Goal: Task Accomplishment & Management: Manage account settings

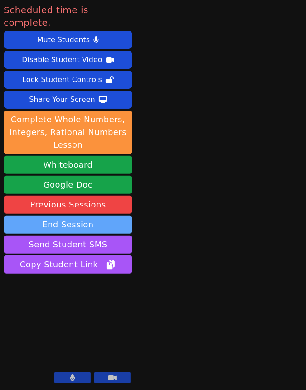
click at [99, 216] on button "End Session" at bounding box center [68, 225] width 129 height 18
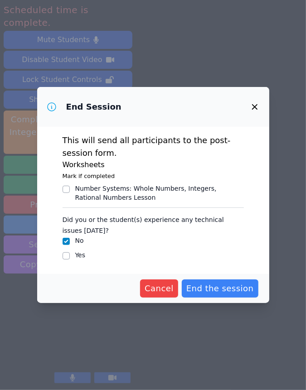
click at [63, 191] on input "Number Systems : Whole Numbers, Integers, Rational Numbers Lesson" at bounding box center [66, 189] width 7 height 7
click at [67, 189] on input "Number Systems : Whole Numbers, Integers, Rational Numbers Lesson" at bounding box center [66, 189] width 7 height 7
checkbox input "true"
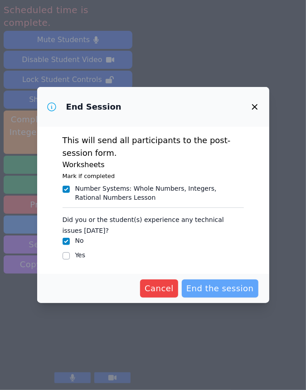
click at [242, 285] on span "End the session" at bounding box center [220, 289] width 68 height 13
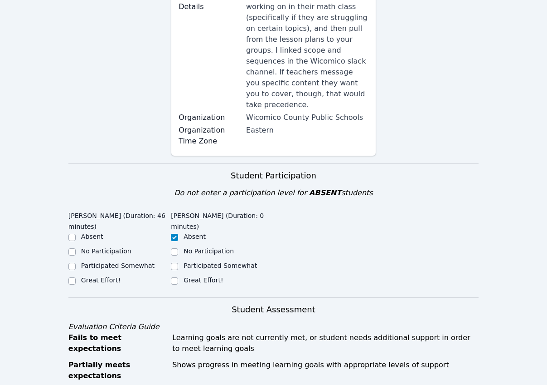
scroll to position [178, 0]
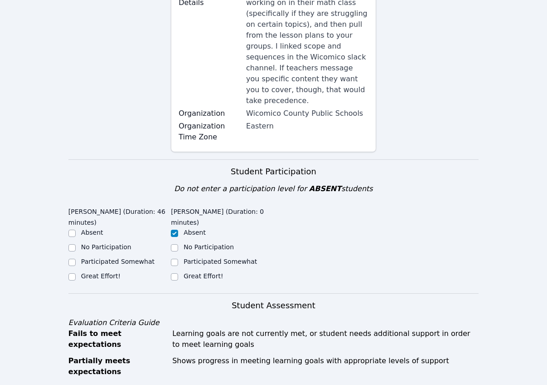
click at [95, 272] on label "Great Effort!" at bounding box center [100, 275] width 39 height 7
click at [76, 273] on input "Great Effort!" at bounding box center [71, 276] width 7 height 7
checkbox input "true"
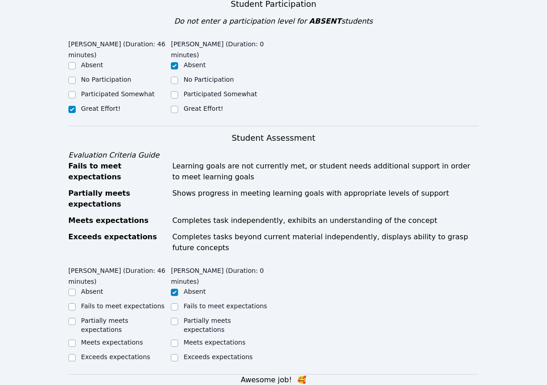
scroll to position [415, 0]
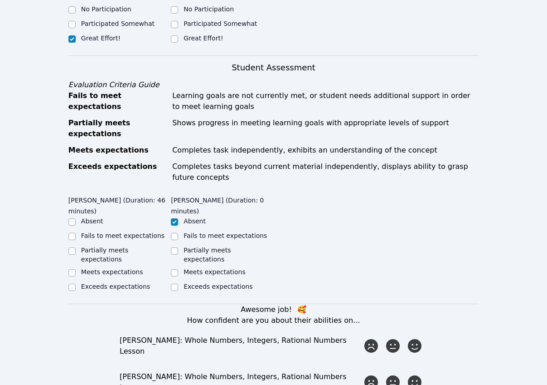
click at [122, 283] on label "Exceeds expectations" at bounding box center [115, 286] width 69 height 7
click at [76, 283] on input "Exceeds expectations" at bounding box center [71, 286] width 7 height 7
checkbox input "true"
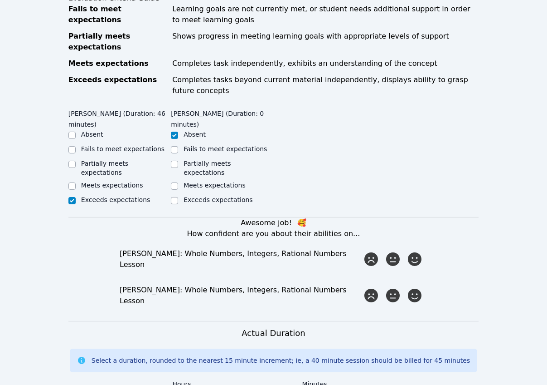
scroll to position [558, 0]
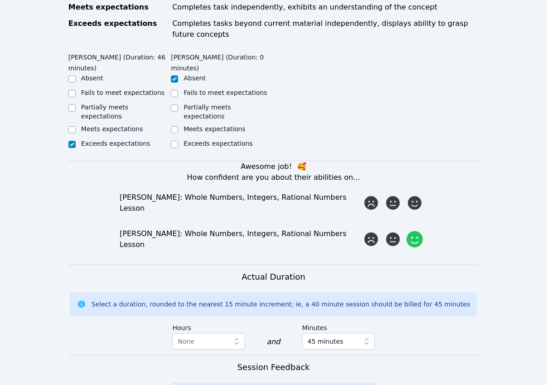
click at [306, 231] on icon at bounding box center [415, 239] width 16 height 16
click at [0, 0] on input "radio" at bounding box center [0, 0] width 0 height 0
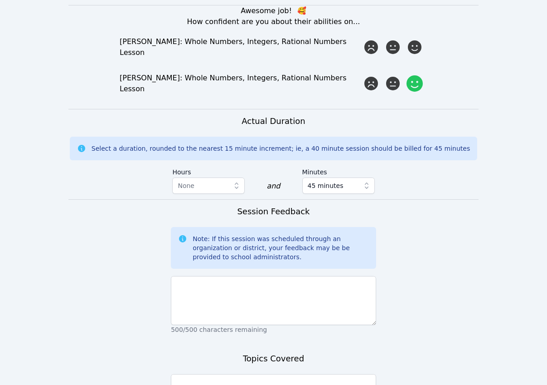
scroll to position [726, 0]
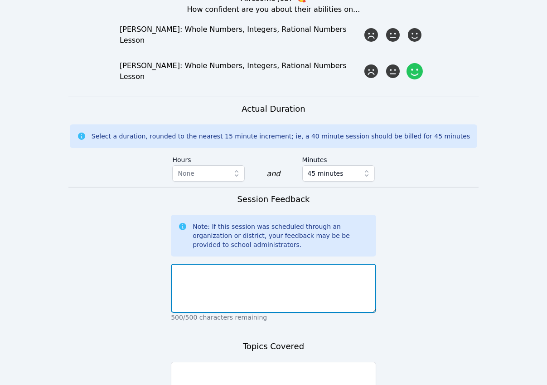
click at [281, 263] on textarea at bounding box center [273, 287] width 205 height 49
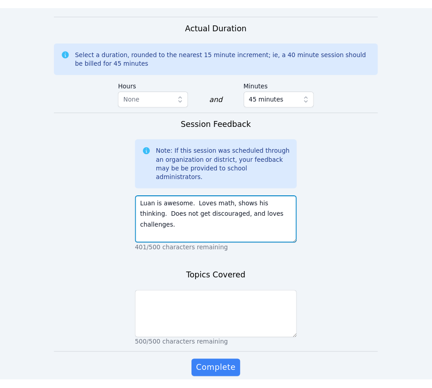
scroll to position [730, 0]
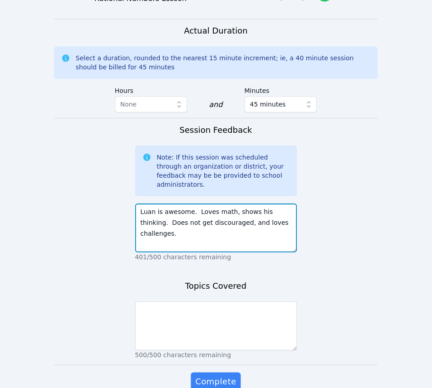
type textarea "Luan is awesome. Loves math, shows his thinking. Does not get discouraged, and …"
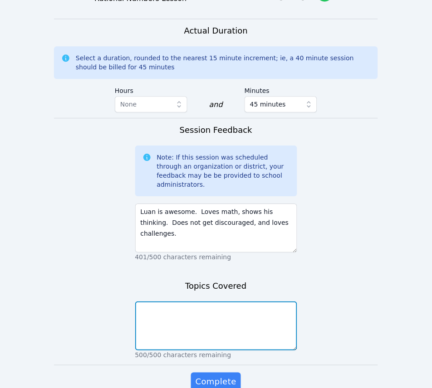
click at [241, 317] on textarea at bounding box center [216, 326] width 162 height 49
type textarea "p"
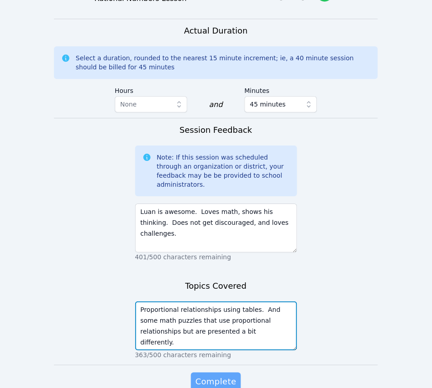
type textarea "Proportional relationships using tables. And some math puzzles that use proport…"
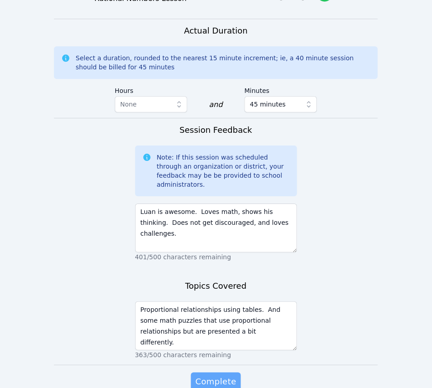
click at [206, 375] on span "Complete" at bounding box center [215, 381] width 41 height 13
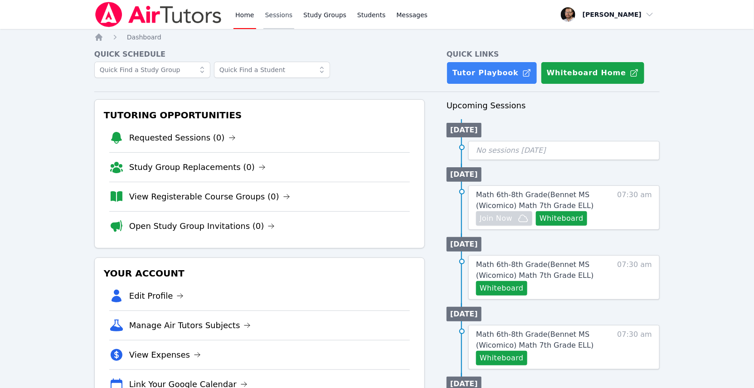
click at [271, 17] on link "Sessions" at bounding box center [278, 14] width 31 height 29
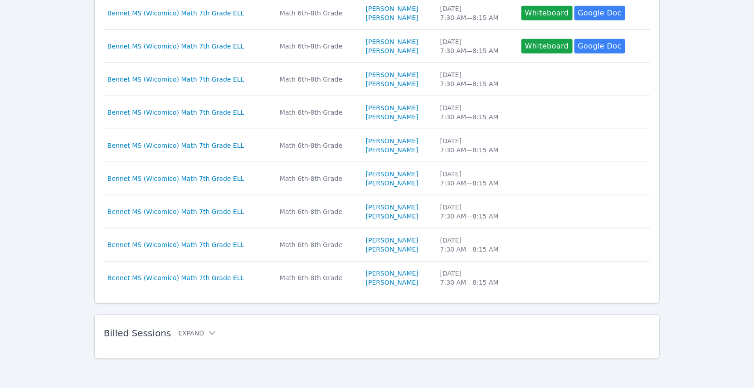
scroll to position [252, 0]
click at [162, 335] on span "Billed Sessions" at bounding box center [137, 333] width 67 height 11
click at [200, 342] on div "Billed Sessions Expand" at bounding box center [362, 333] width 517 height 25
click at [200, 335] on button "Expand" at bounding box center [197, 333] width 39 height 9
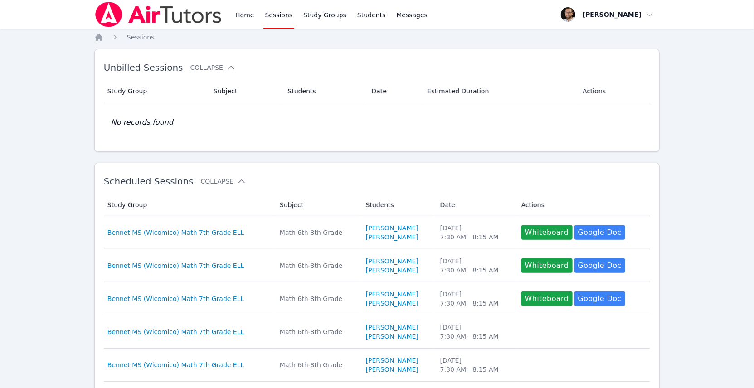
scroll to position [0, 0]
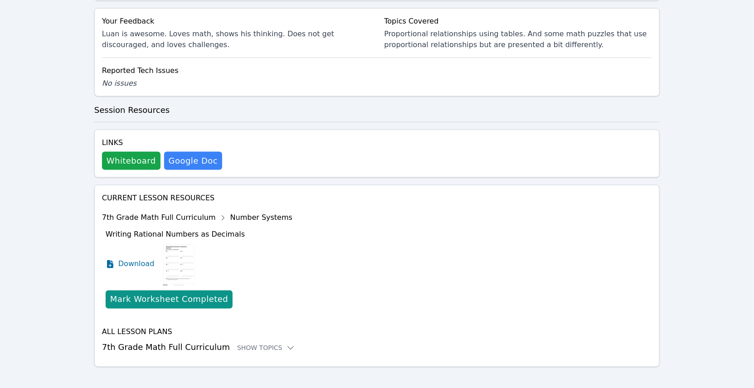
scroll to position [475, 0]
